Goal: Task Accomplishment & Management: Manage account settings

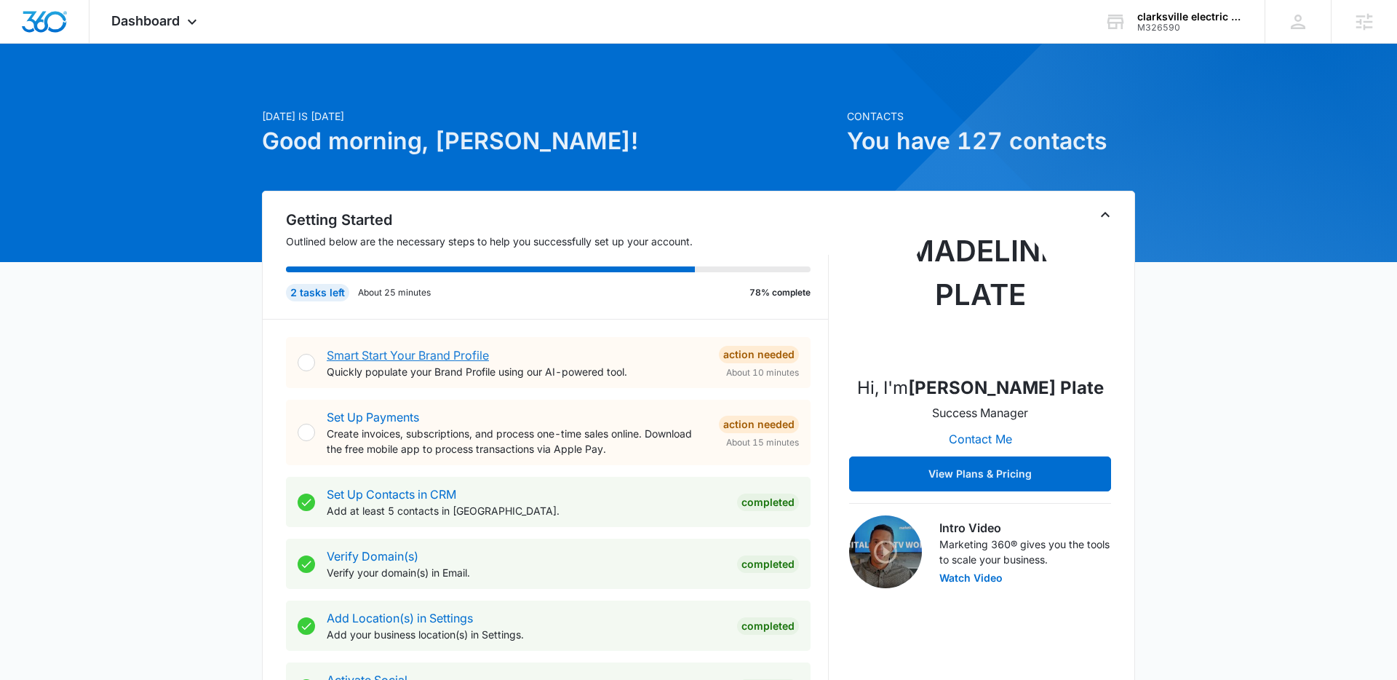
click at [441, 354] on link "Smart Start Your Brand Profile" at bounding box center [408, 355] width 162 height 15
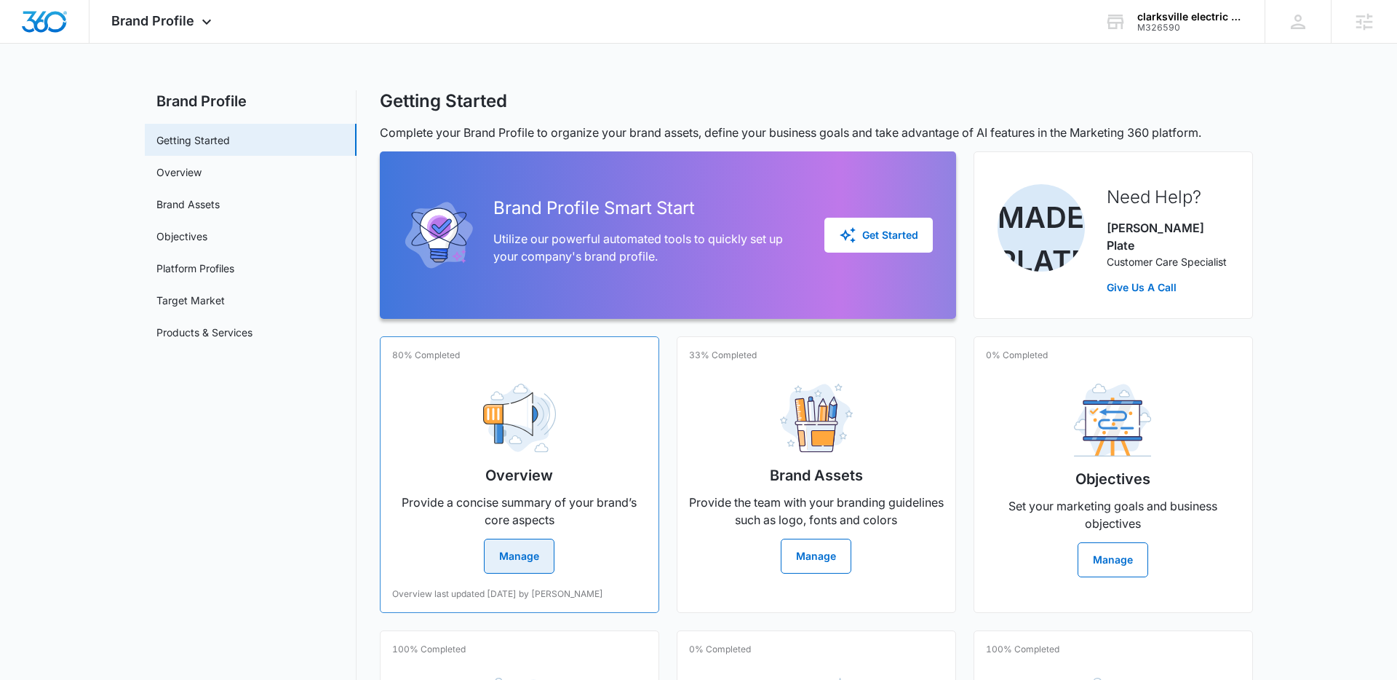
click at [472, 467] on div "Overview Provide a concise summary of your brand’s core aspects Manage" at bounding box center [519, 473] width 255 height 202
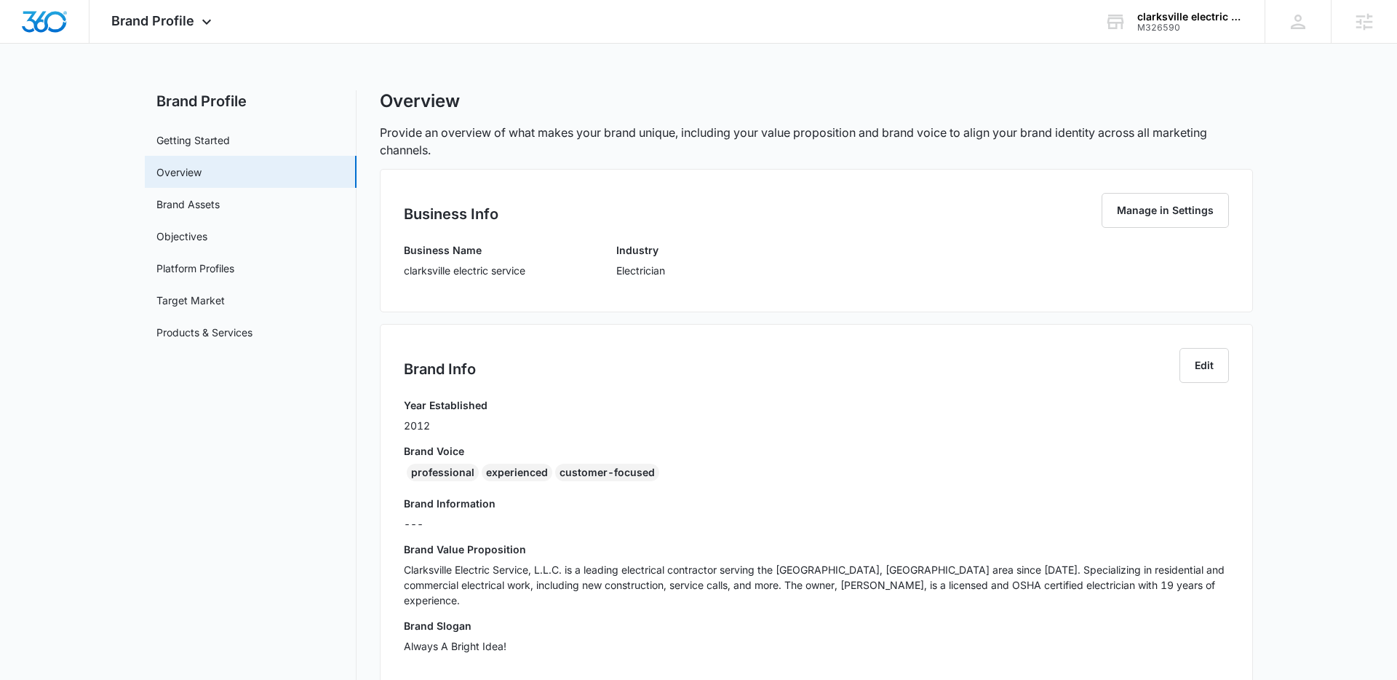
click at [407, 269] on p "clarksville electric service" at bounding box center [465, 270] width 122 height 15
drag, startPoint x: 404, startPoint y: 269, endPoint x: 493, endPoint y: 285, distance: 90.9
click at [493, 285] on div "Business Name clarksville electric service" at bounding box center [465, 265] width 122 height 46
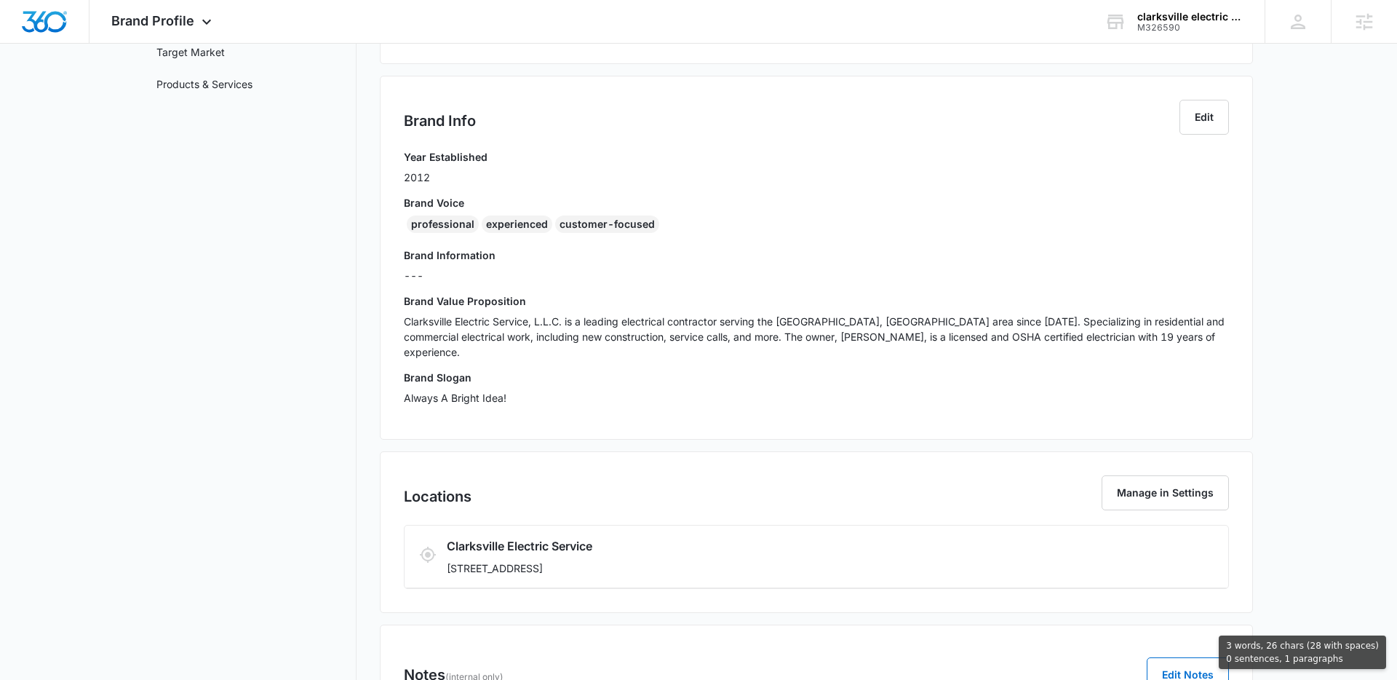
scroll to position [333, 0]
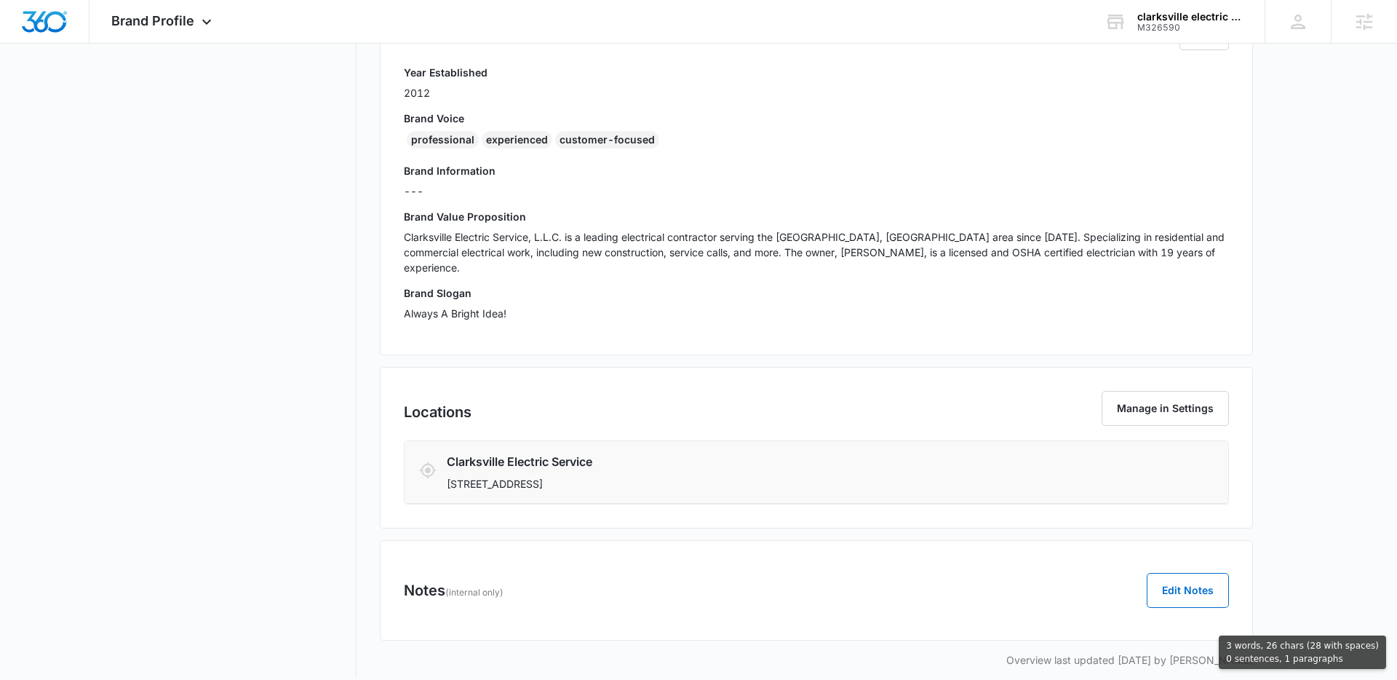
click at [672, 476] on li "Clarksville Electric Service 228 Excell Rd, Clarksville, TN 37043" at bounding box center [817, 472] width 824 height 63
copy div "clarksville electric service Industry Electrician Brand Info Edit Year Establis…"
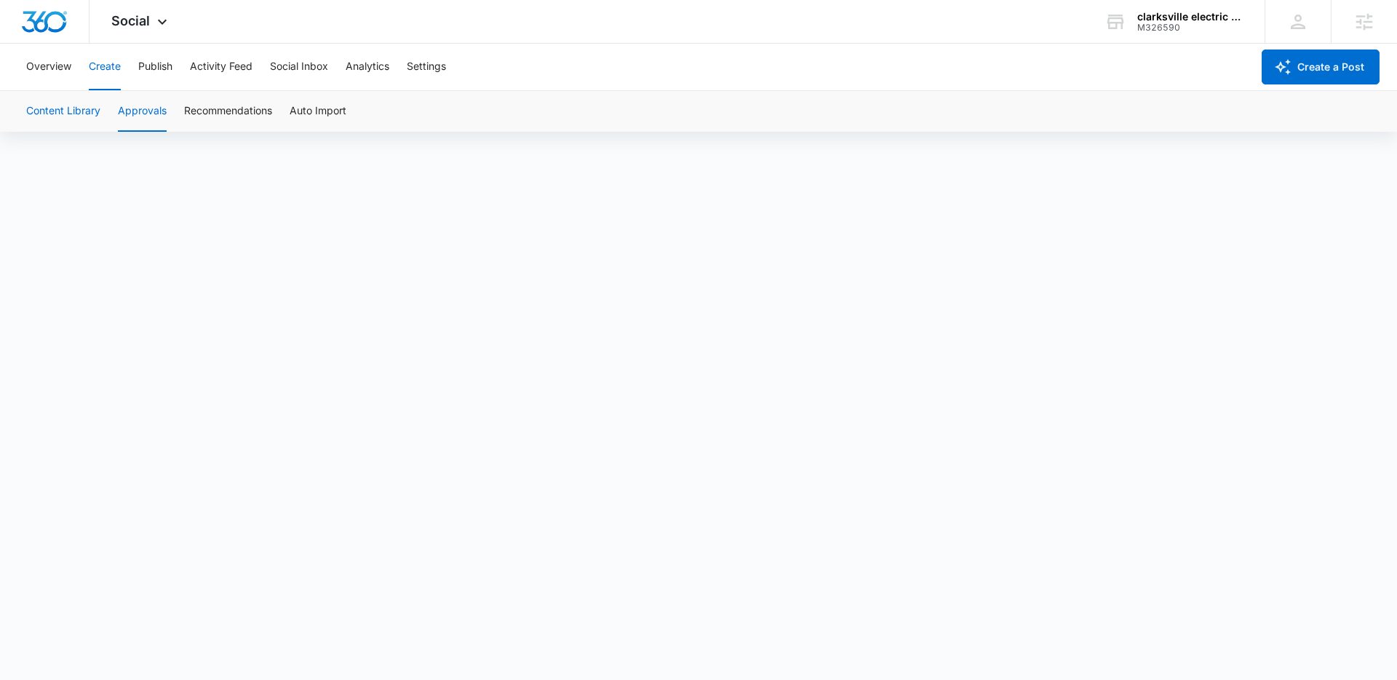
click at [82, 106] on button "Content Library" at bounding box center [63, 111] width 74 height 41
click at [1186, 24] on div "M326590" at bounding box center [1190, 28] width 106 height 10
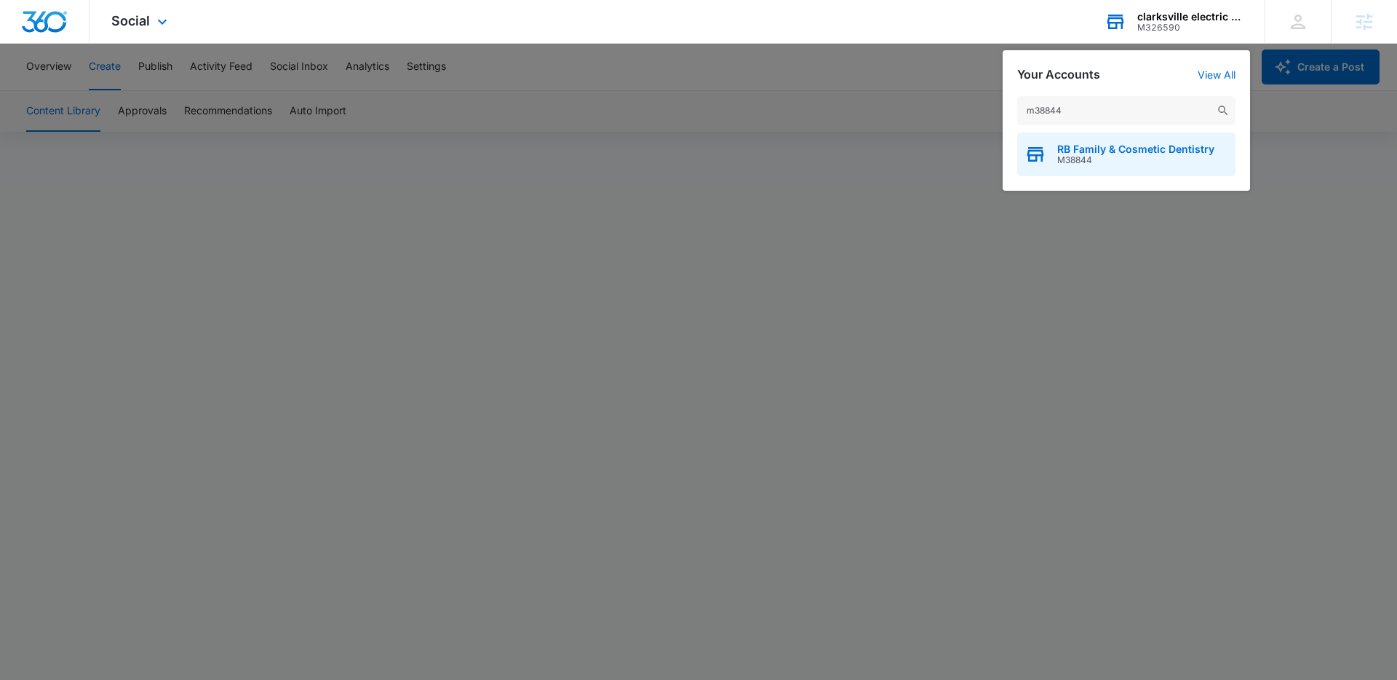
type input "m38844"
click at [1118, 154] on span "RB Family & Cosmetic Dentistry" at bounding box center [1135, 149] width 157 height 12
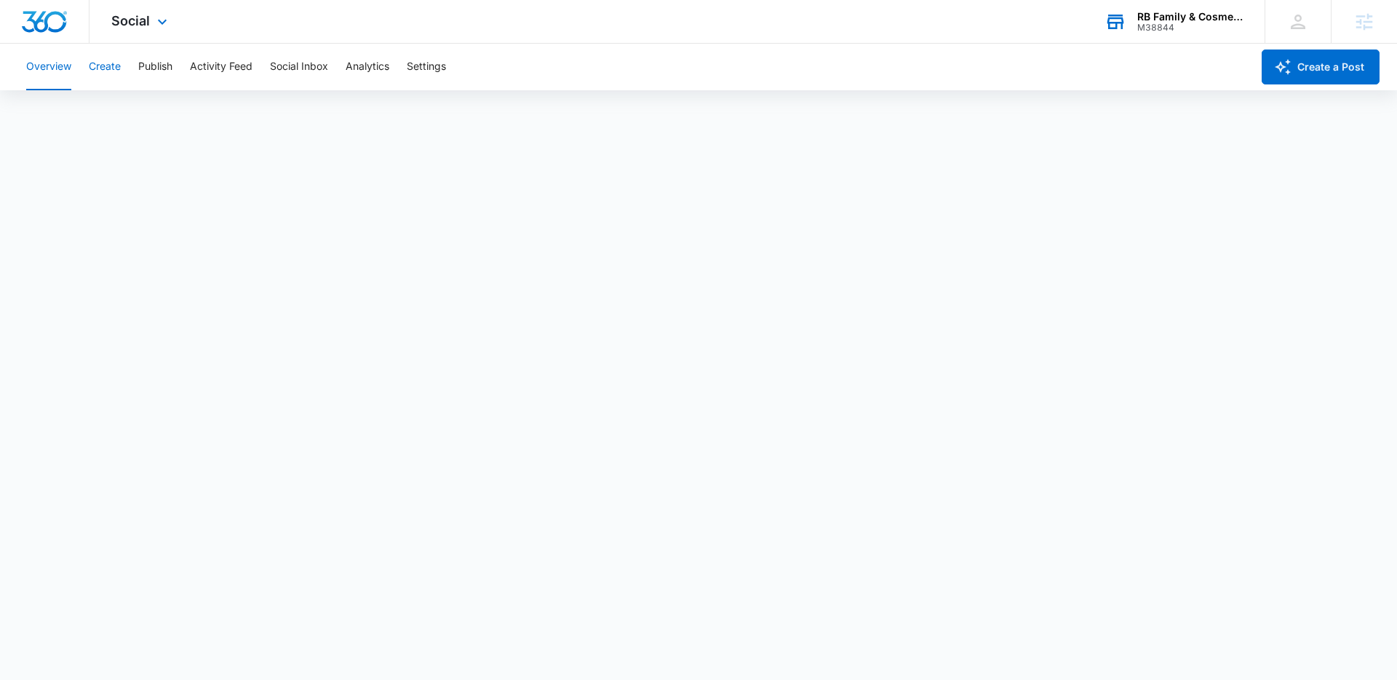
click at [103, 65] on button "Create" at bounding box center [105, 67] width 32 height 47
